Goal: Information Seeking & Learning: Learn about a topic

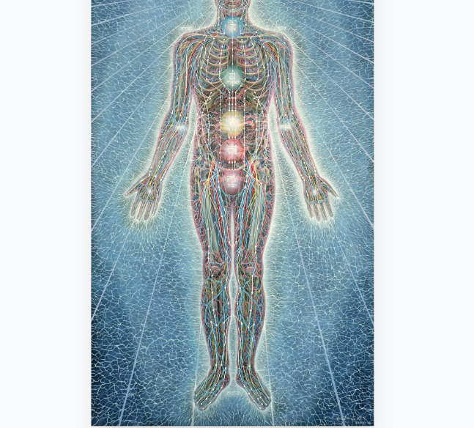
scroll to position [83, 0]
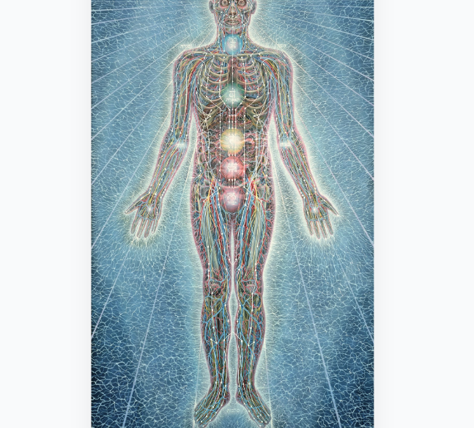
click at [247, 201] on img "15 / 23" at bounding box center [238, 188] width 188 height 342
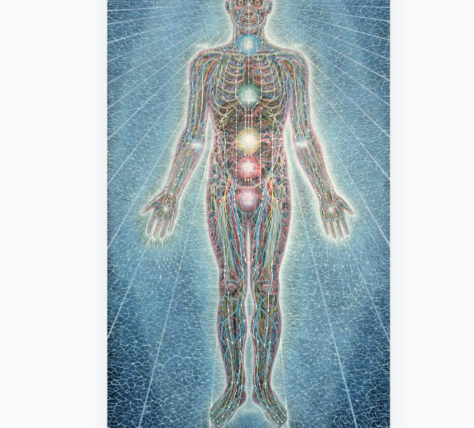
click at [260, 212] on img "15 / 23" at bounding box center [248, 188] width 188 height 342
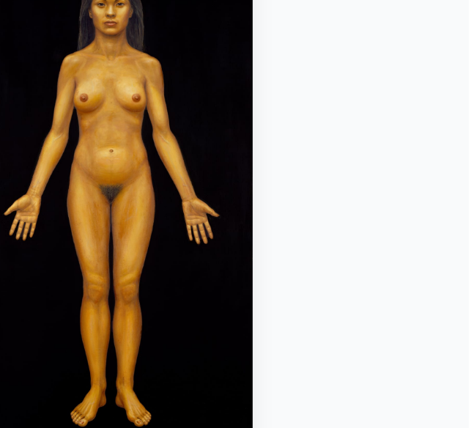
scroll to position [83, 0]
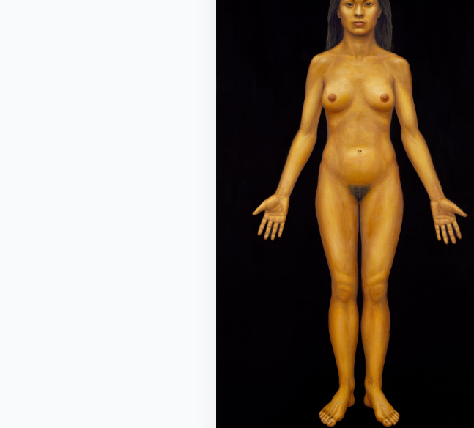
scroll to position [83, 0]
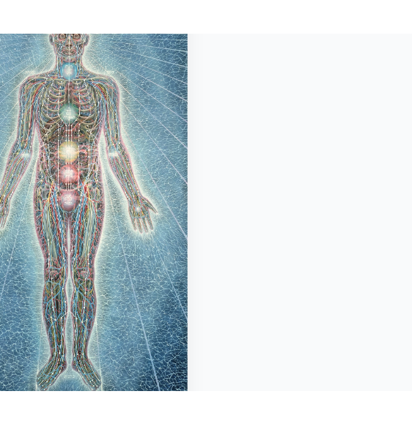
scroll to position [83, 0]
